Goal: Task Accomplishment & Management: Manage account settings

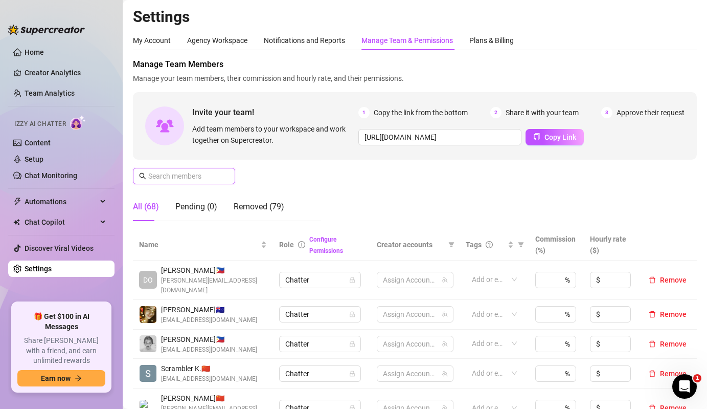
click at [188, 170] on input "text" at bounding box center [184, 175] width 73 height 11
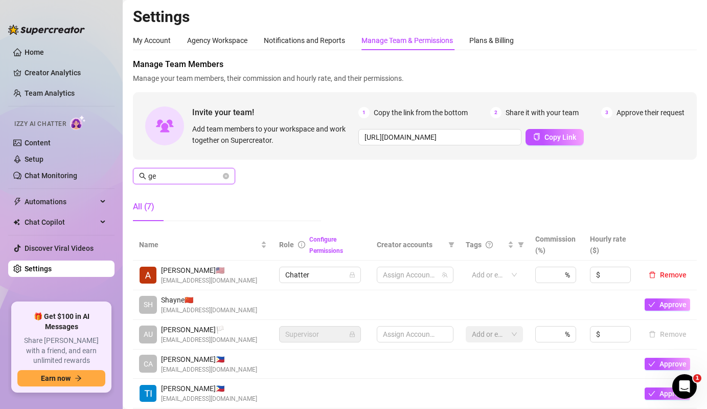
type input "g"
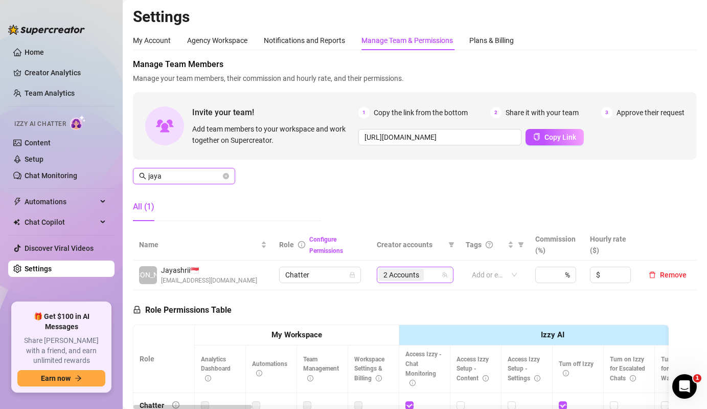
click at [424, 278] on div "2 Accounts" at bounding box center [402, 274] width 47 height 14
type input "jaya"
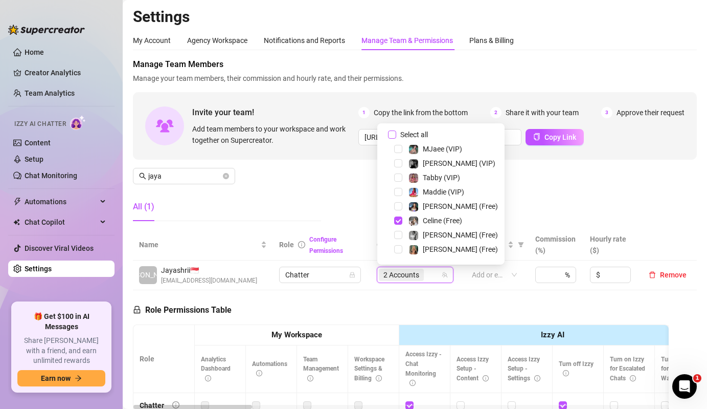
click at [398, 132] on span "Select all" at bounding box center [414, 134] width 36 height 11
click at [396, 132] on input "Select all" at bounding box center [392, 134] width 8 height 8
click at [398, 132] on span "Select all" at bounding box center [414, 134] width 36 height 11
click at [396, 132] on input "Select all" at bounding box center [392, 134] width 8 height 8
checkbox input "false"
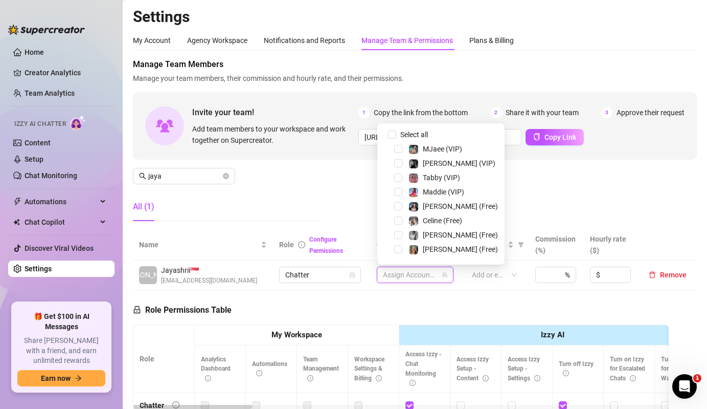
scroll to position [198, 0]
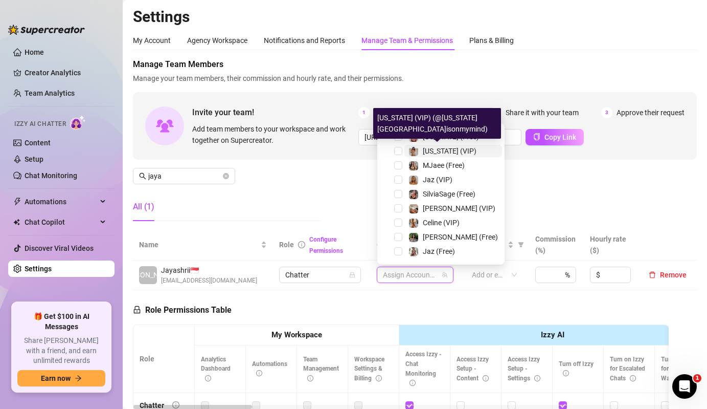
click at [425, 154] on span "[US_STATE] (VIP)" at bounding box center [450, 151] width 54 height 8
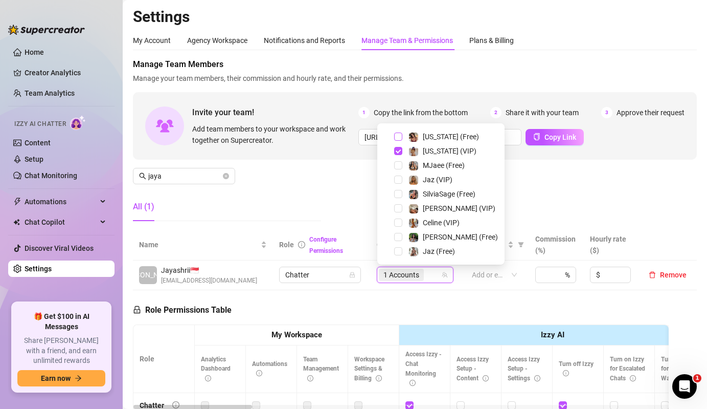
click at [399, 137] on span "Select tree node" at bounding box center [398, 136] width 8 height 8
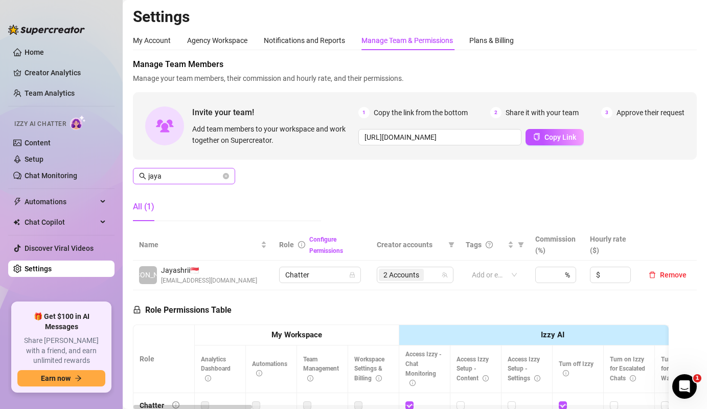
click at [209, 182] on span "jaya" at bounding box center [184, 176] width 102 height 16
click at [211, 181] on input "jaya" at bounding box center [184, 175] width 73 height 11
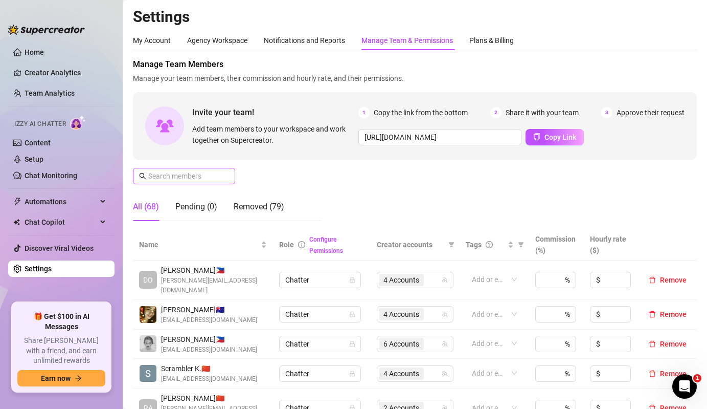
click at [208, 177] on input "text" at bounding box center [184, 175] width 73 height 11
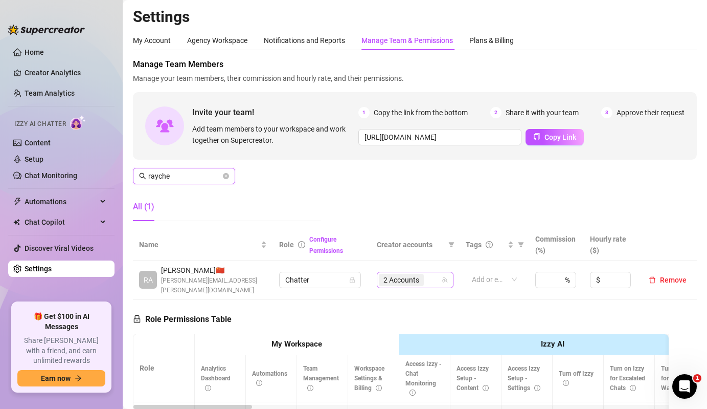
click at [418, 274] on span "2 Accounts" at bounding box center [402, 279] width 36 height 11
type input "rayche"
click at [404, 276] on span "2 Accounts" at bounding box center [402, 279] width 36 height 11
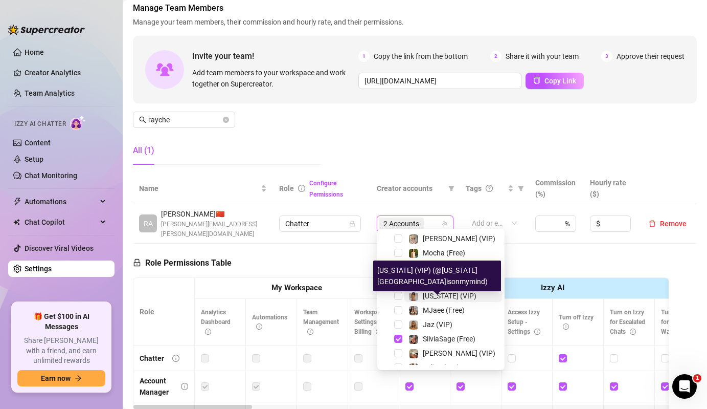
scroll to position [148, 0]
